Goal: Task Accomplishment & Management: Complete application form

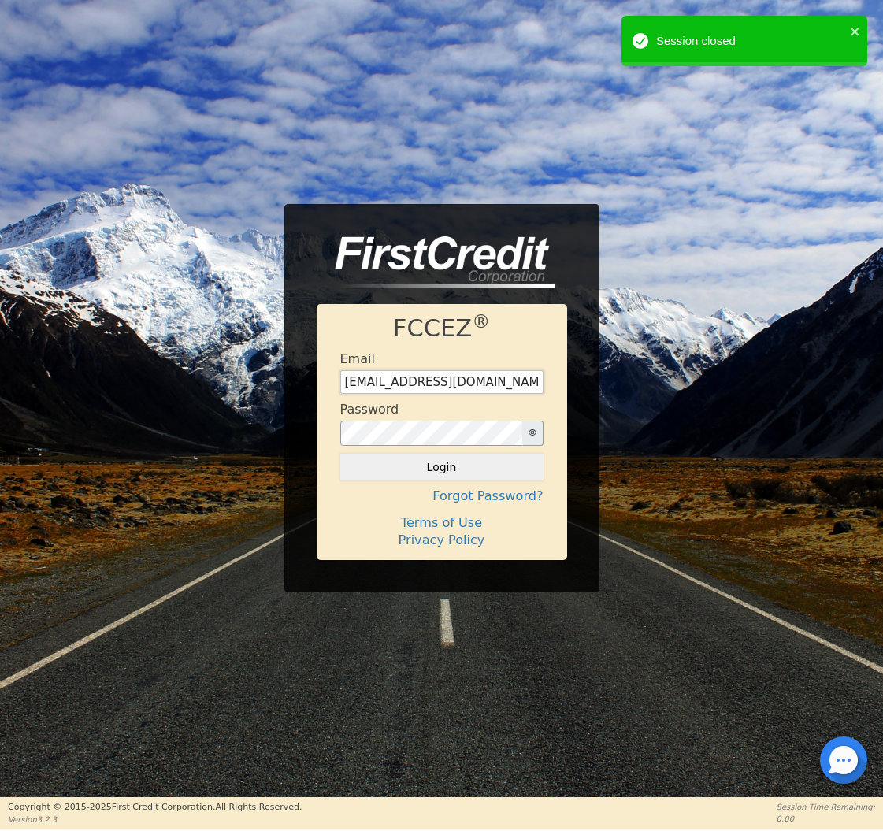
type input "[EMAIL_ADDRESS][DOMAIN_NAME]"
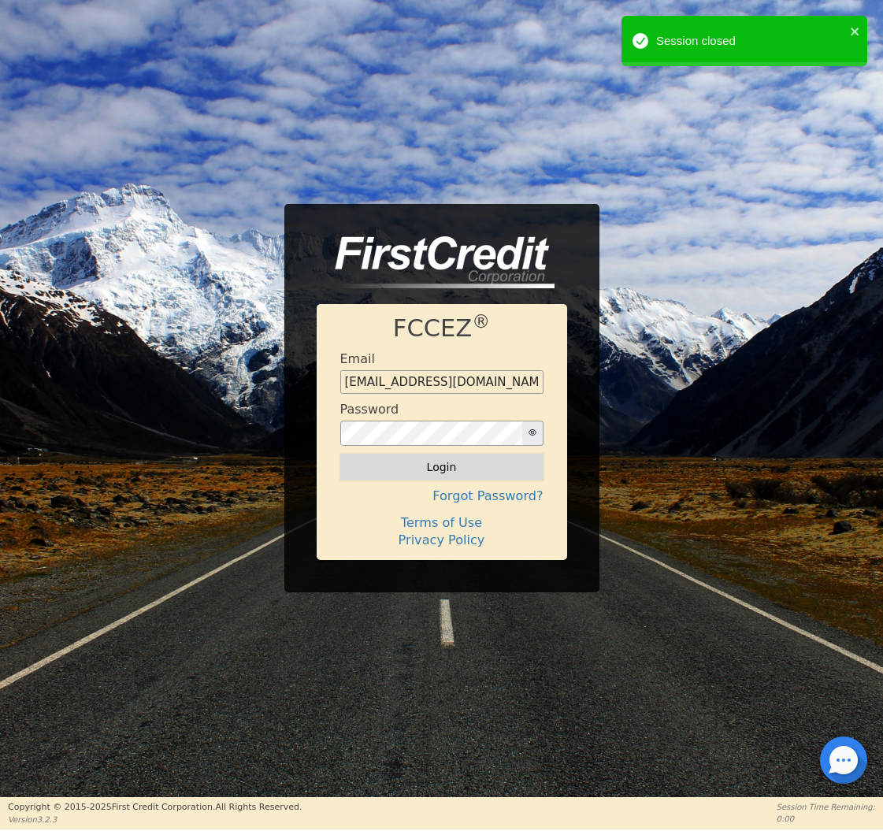
click at [436, 471] on button "Login" at bounding box center [441, 467] width 203 height 27
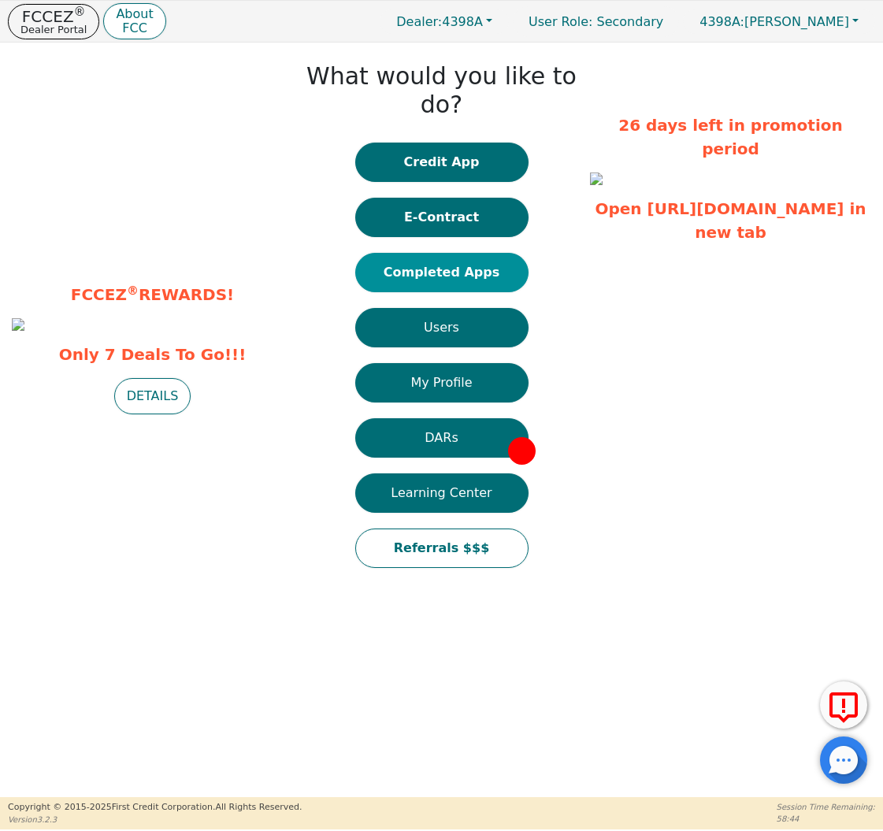
click at [484, 253] on button "Completed Apps" at bounding box center [441, 272] width 173 height 39
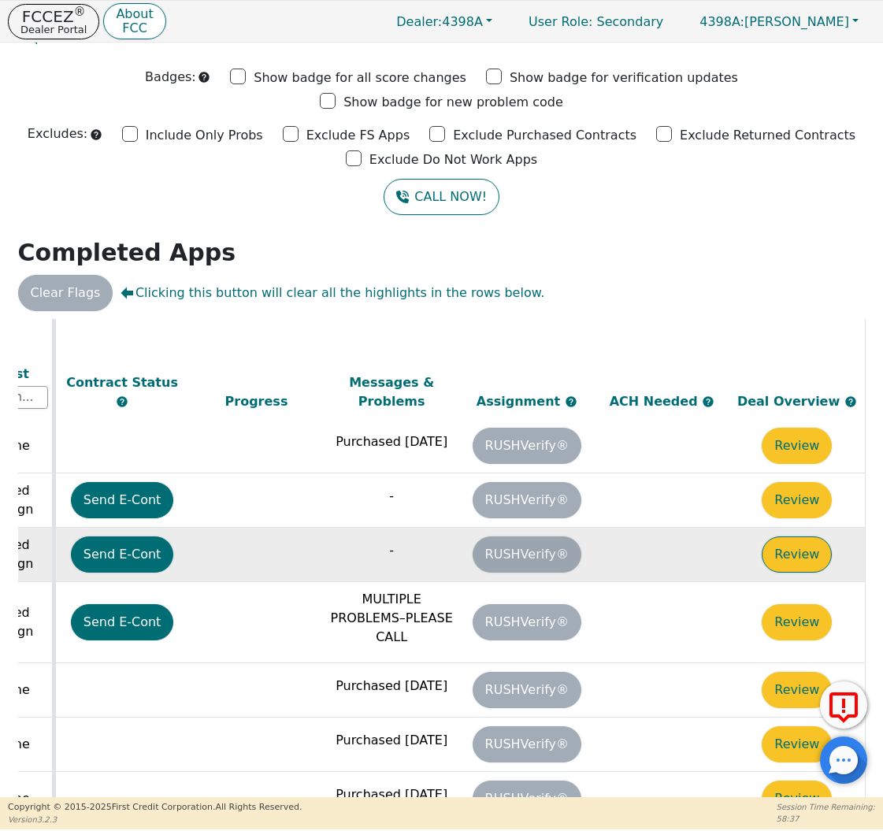
scroll to position [506, 881]
click at [792, 536] on button "Review" at bounding box center [797, 554] width 70 height 36
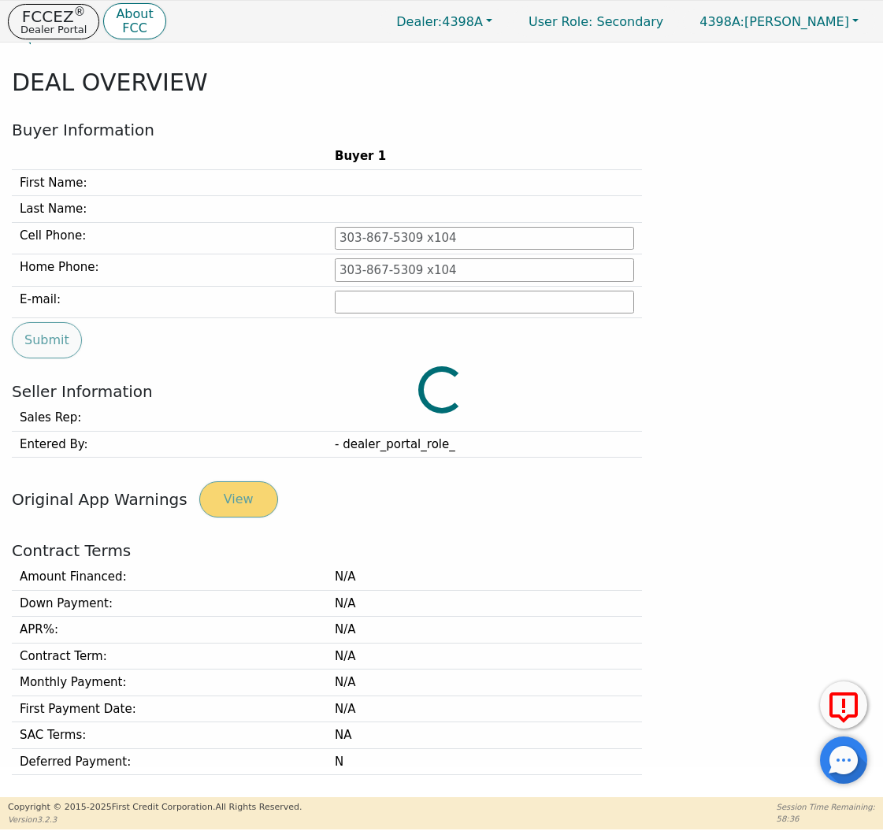
type input "[PHONE_NUMBER]"
type input "[PERSON_NAME][EMAIL_ADDRESS][PERSON_NAME][DOMAIN_NAME]"
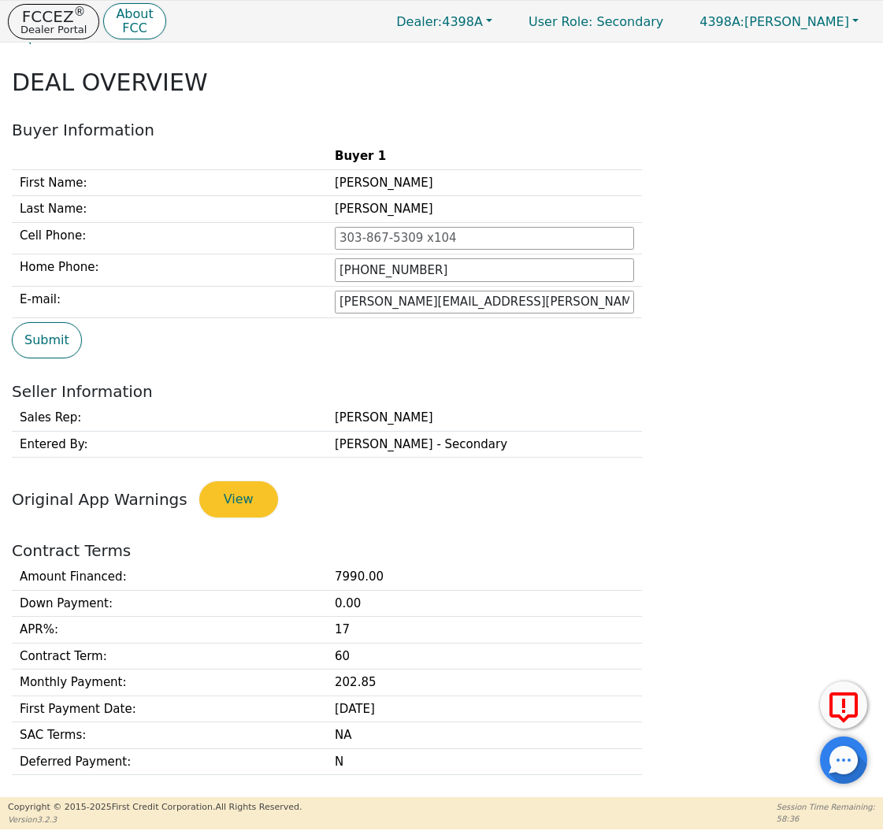
scroll to position [391, 0]
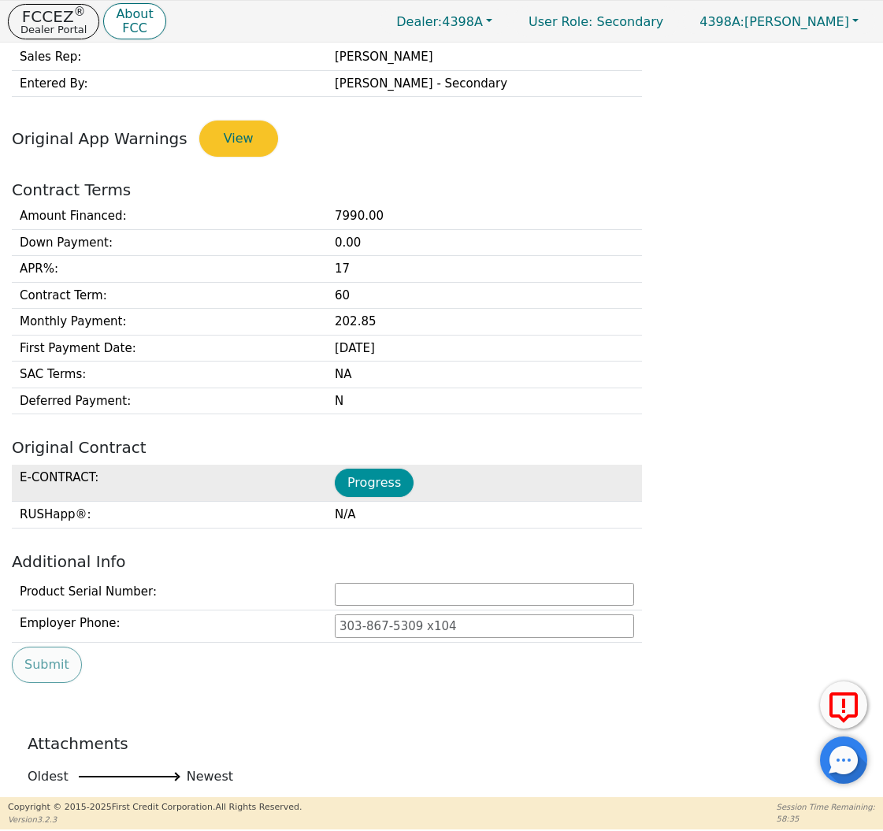
click at [380, 480] on button "Progress" at bounding box center [374, 483] width 79 height 28
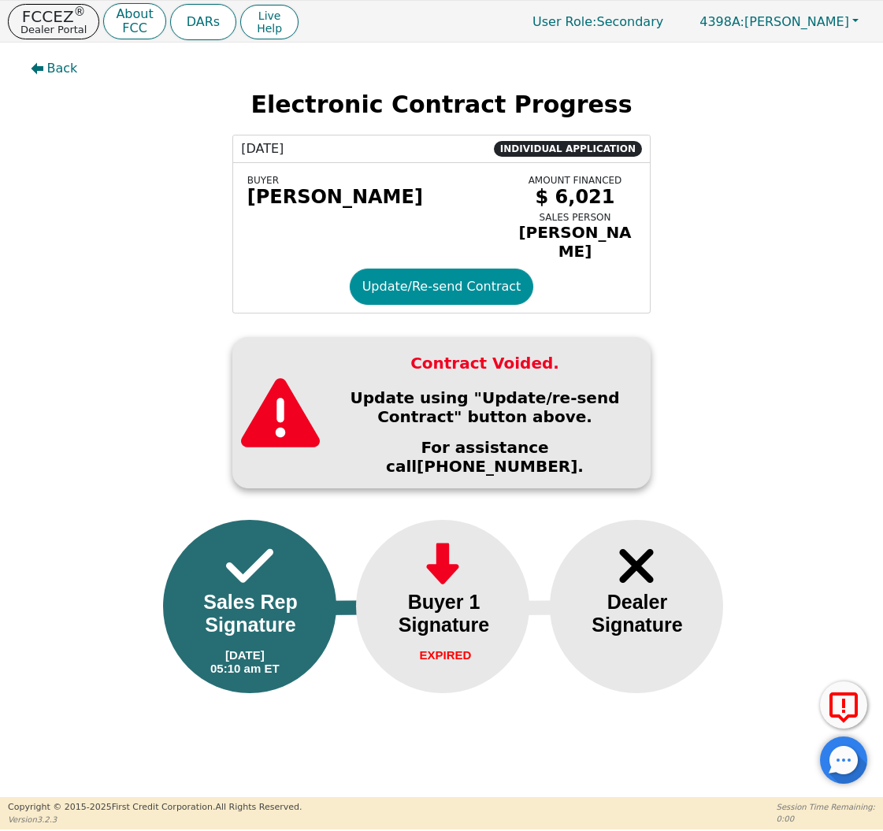
click at [448, 281] on button "Update/Re-send Contract" at bounding box center [442, 287] width 184 height 36
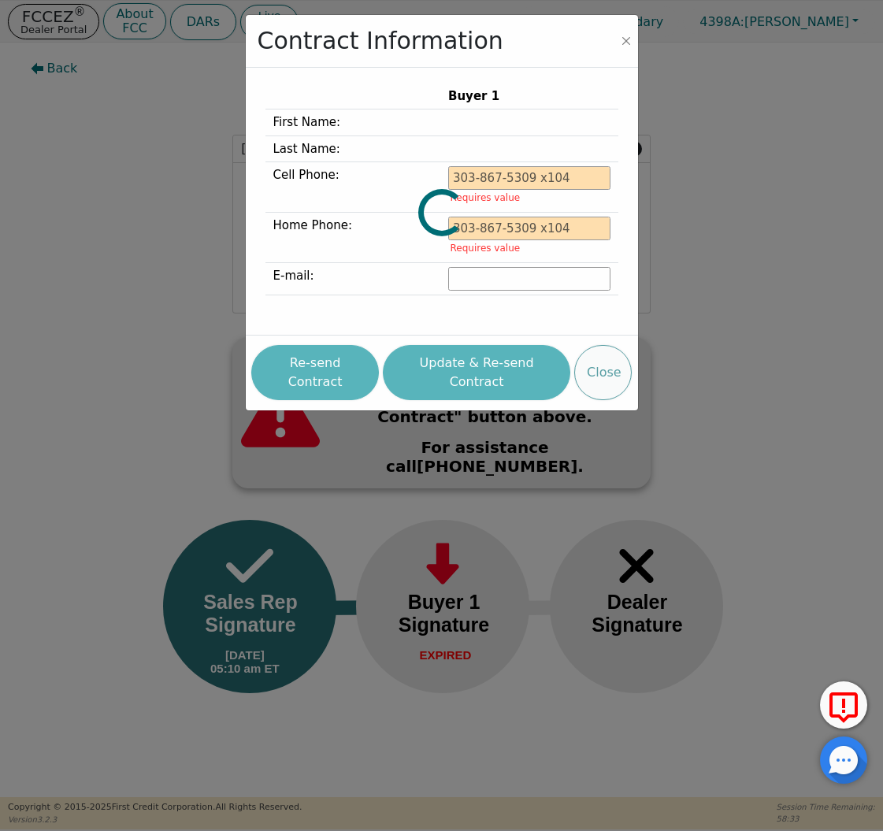
type input "[PHONE_NUMBER]"
type input "[PERSON_NAME][EMAIL_ADDRESS][PERSON_NAME][DOMAIN_NAME]"
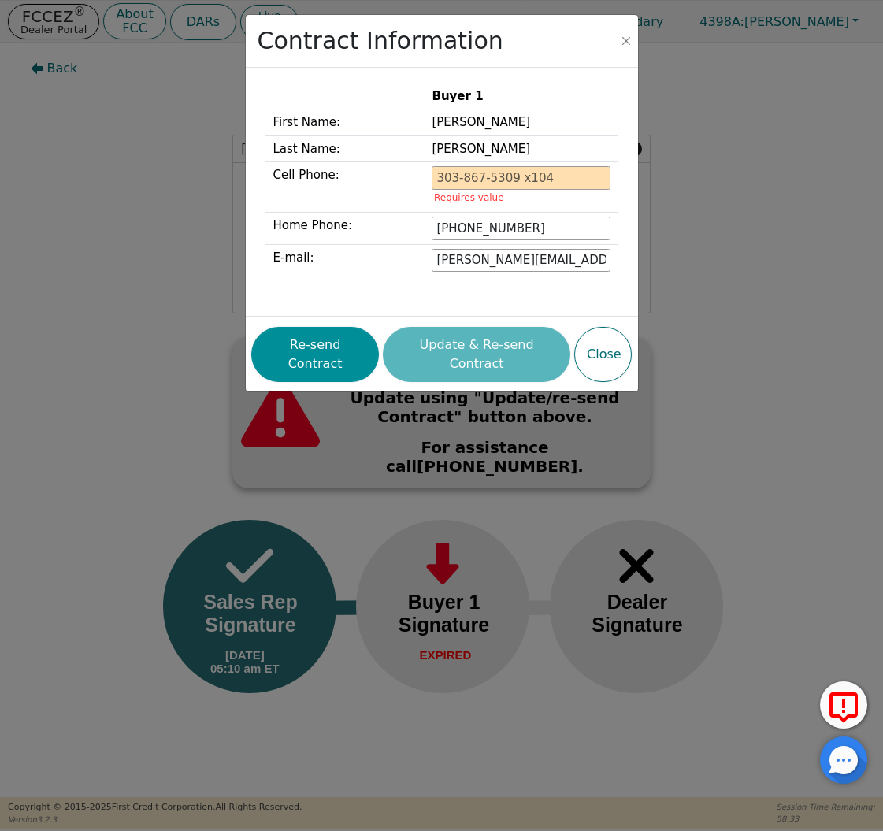
click at [346, 329] on button "Re-send Contract" at bounding box center [315, 354] width 128 height 55
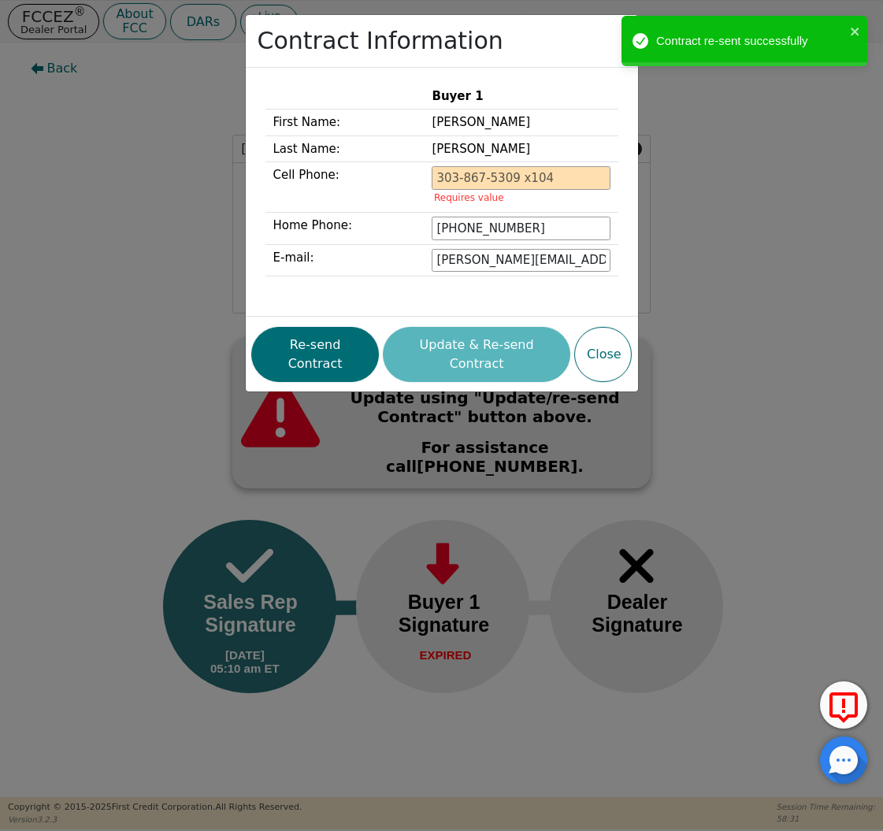
click at [135, 187] on div "Contract Information Buyer 1 First Name: [PERSON_NAME] Last Name: [PERSON_NAME]…" at bounding box center [441, 415] width 883 height 831
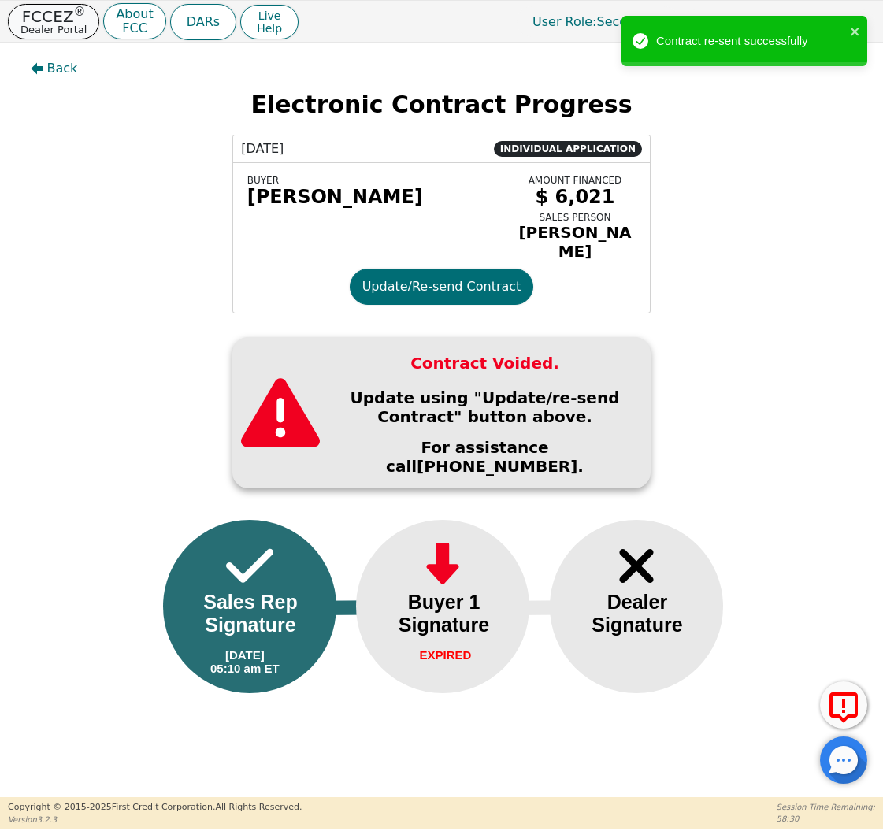
click at [44, 19] on p "FCCEZ ®" at bounding box center [53, 17] width 66 height 16
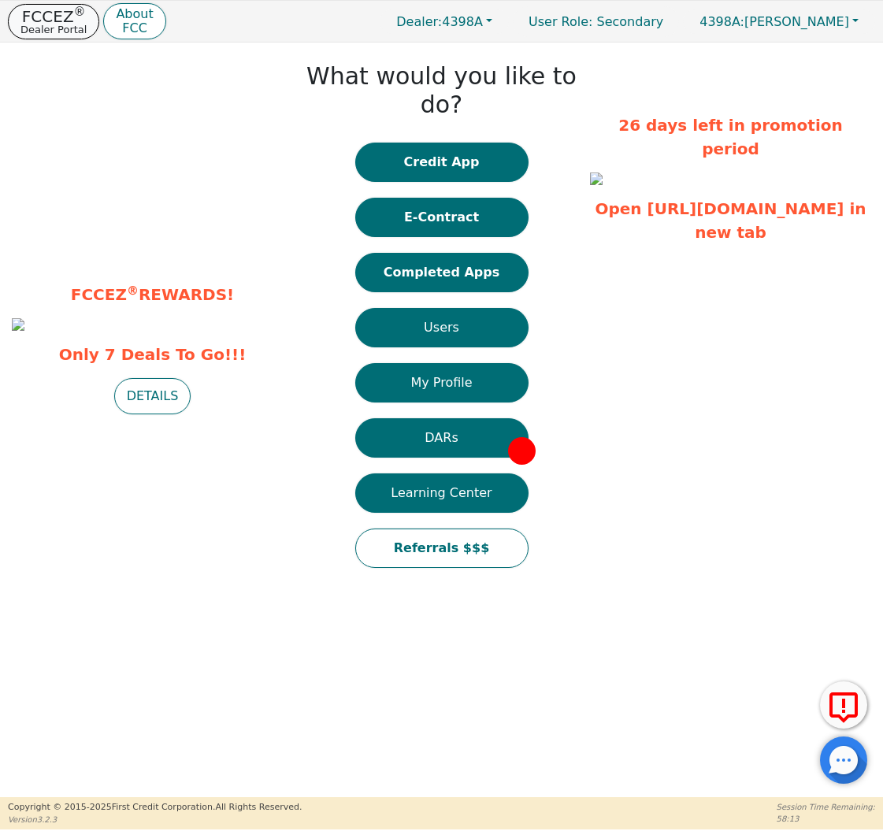
click at [22, 24] on p "Dealer Portal" at bounding box center [53, 29] width 66 height 10
click at [50, 25] on p "Dealer Portal" at bounding box center [53, 29] width 66 height 10
